Goal: Task Accomplishment & Management: Use online tool/utility

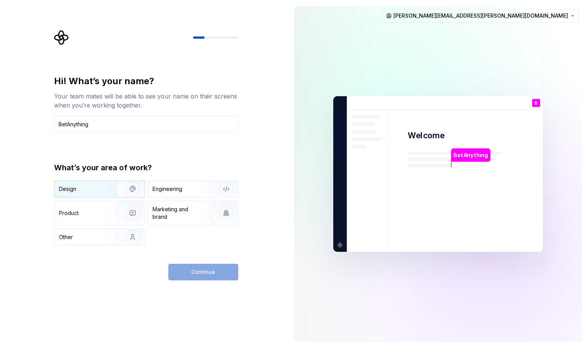
type input "BetAnything"
click at [91, 188] on div "Design" at bounding box center [82, 189] width 47 height 8
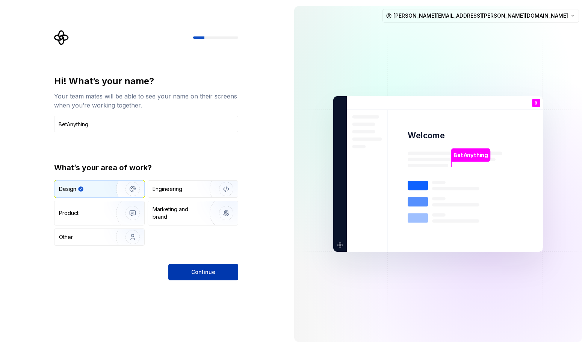
click at [219, 268] on button "Continue" at bounding box center [203, 272] width 70 height 17
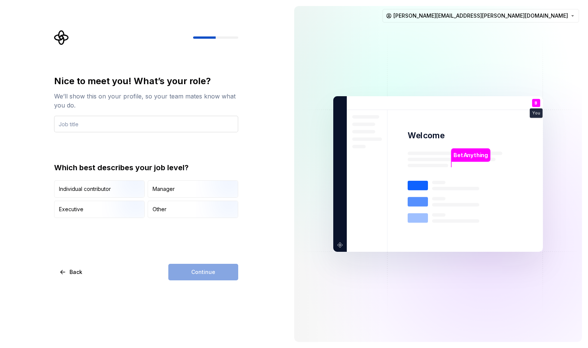
click at [184, 124] on input "text" at bounding box center [146, 124] width 184 height 17
type input "Product designer"
click at [174, 216] on div "Other" at bounding box center [193, 209] width 90 height 17
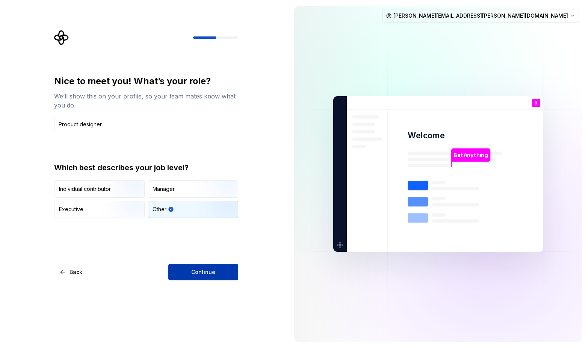
click at [204, 276] on span "Continue" at bounding box center [203, 272] width 24 height 8
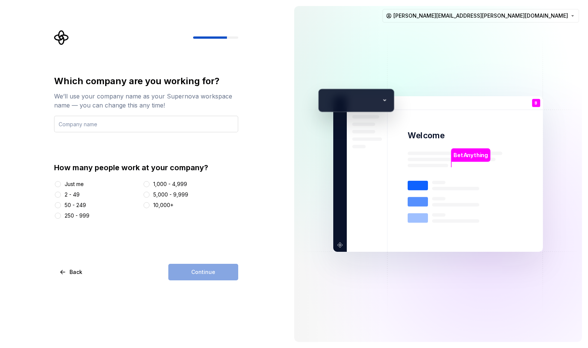
click at [152, 127] on input "text" at bounding box center [146, 124] width 184 height 17
type input "BA"
click at [77, 195] on div "2 - 49" at bounding box center [72, 195] width 15 height 8
click at [61, 195] on button "2 - 49" at bounding box center [58, 195] width 6 height 6
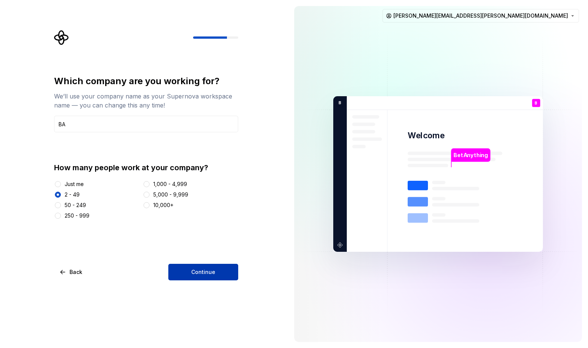
click at [197, 278] on button "Continue" at bounding box center [203, 272] width 70 height 17
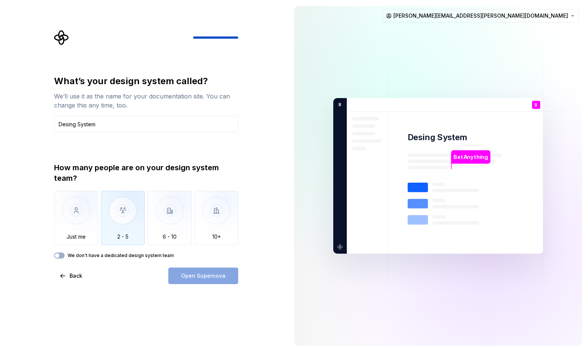
type input "Desing System"
click at [132, 213] on img "button" at bounding box center [123, 216] width 44 height 50
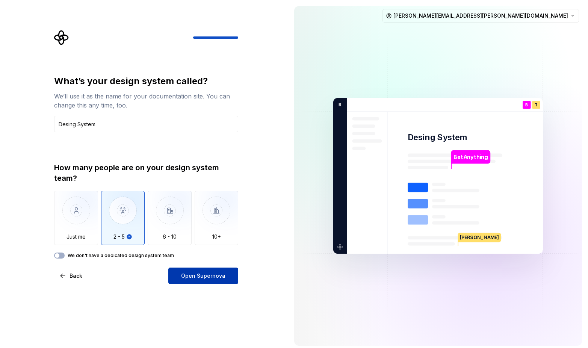
click at [207, 279] on span "Open Supernova" at bounding box center [203, 276] width 44 height 8
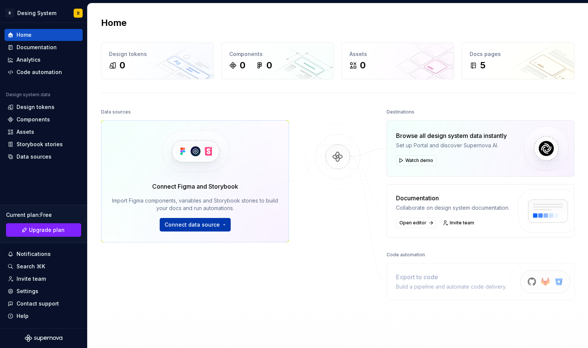
click at [218, 226] on button "Connect data source" at bounding box center [195, 225] width 71 height 14
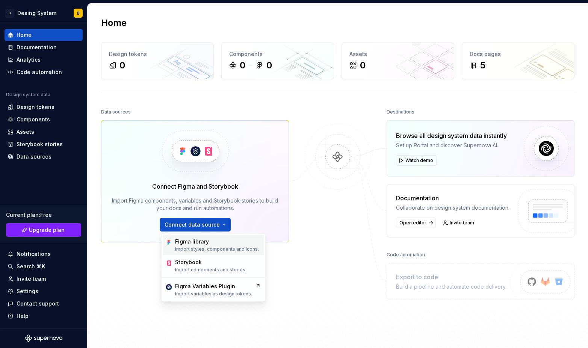
click at [218, 241] on div "Figma library" at bounding box center [217, 242] width 84 height 8
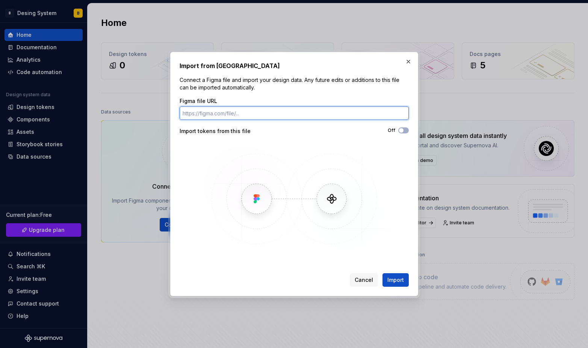
paste input "https://www.figma.com/design/lG5rmd5jR95x4Bw5VbIVDM/Design-System---BetAnything…"
type input "https://www.figma.com/design/lG5rmd5jR95x4Bw5VbIVDM/Design-System---BetAnything…"
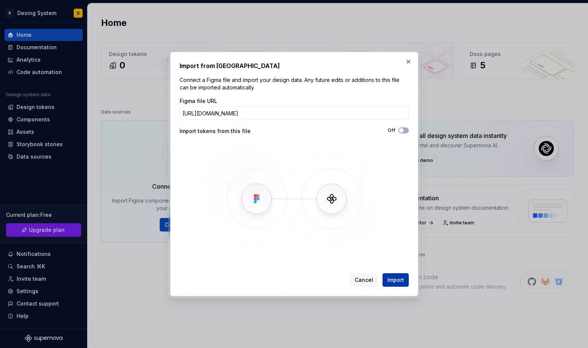
scroll to position [0, 0]
click at [399, 281] on span "Import" at bounding box center [396, 280] width 17 height 8
click at [403, 136] on div "Figma file URL https://www.figma.com/design/lG5rmd5jR95x4Bw5VbIVDM/Design-Syste…" at bounding box center [294, 176] width 229 height 158
click at [405, 130] on button "Off" at bounding box center [404, 130] width 11 height 6
click at [395, 280] on div "Cancel Import" at bounding box center [379, 280] width 59 height 14
